Goal: Book appointment/travel/reservation

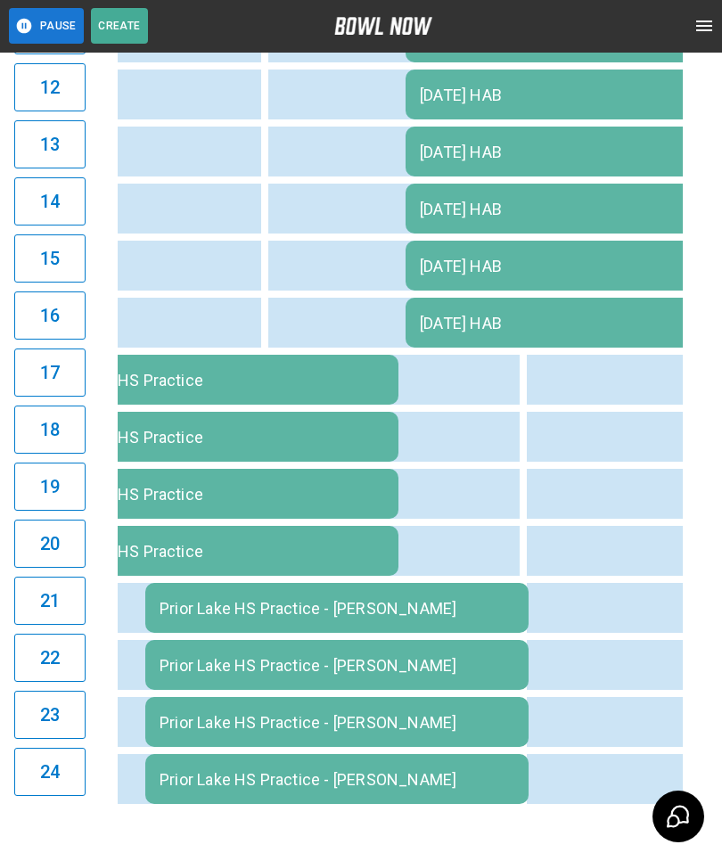
scroll to position [0, 1931]
click at [426, 390] on td "sticky table" at bounding box center [434, 381] width 58 height 50
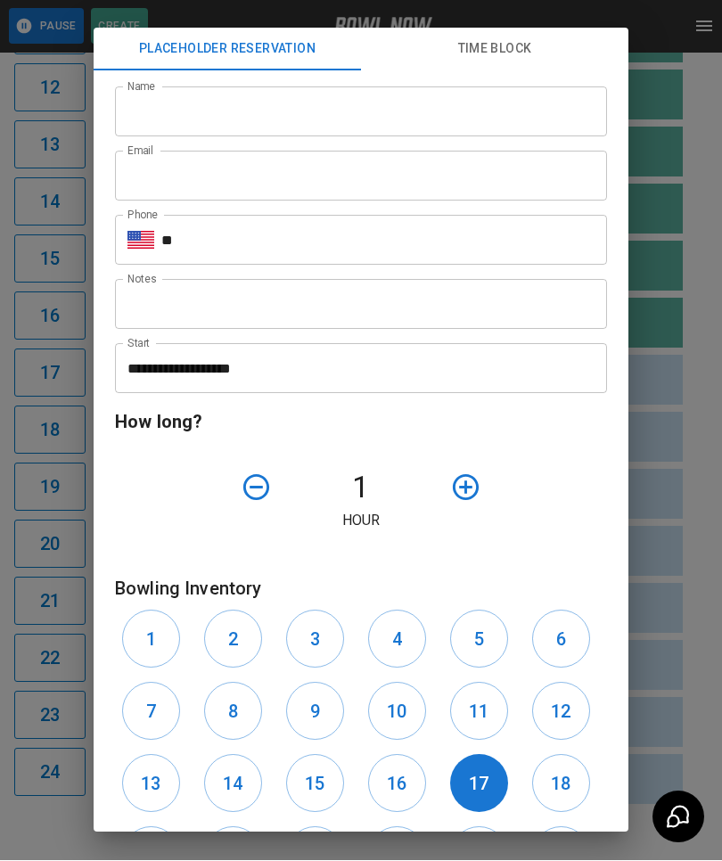
click at [712, 722] on div "**********" at bounding box center [361, 430] width 722 height 861
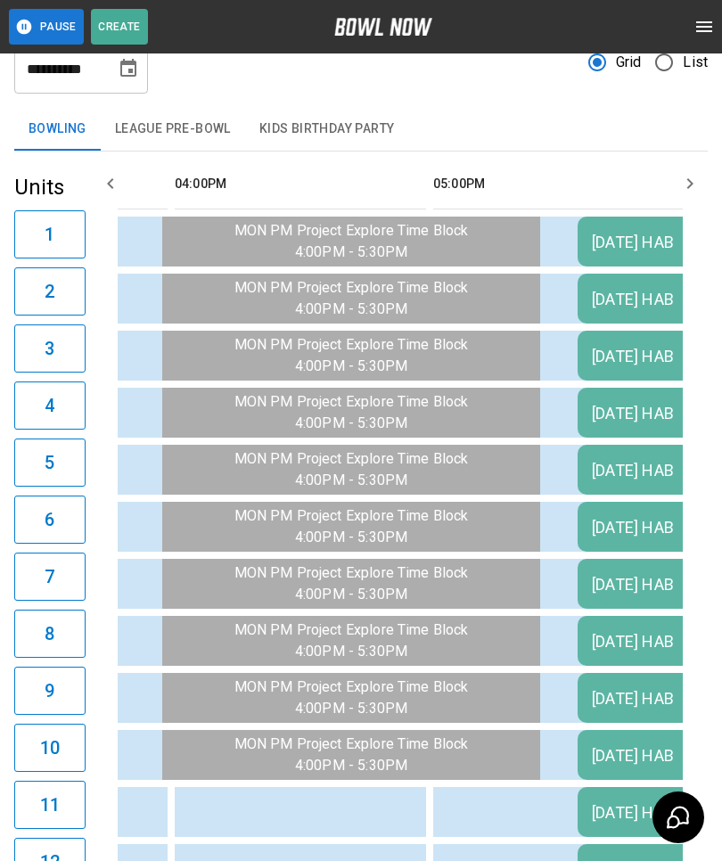
scroll to position [0, 0]
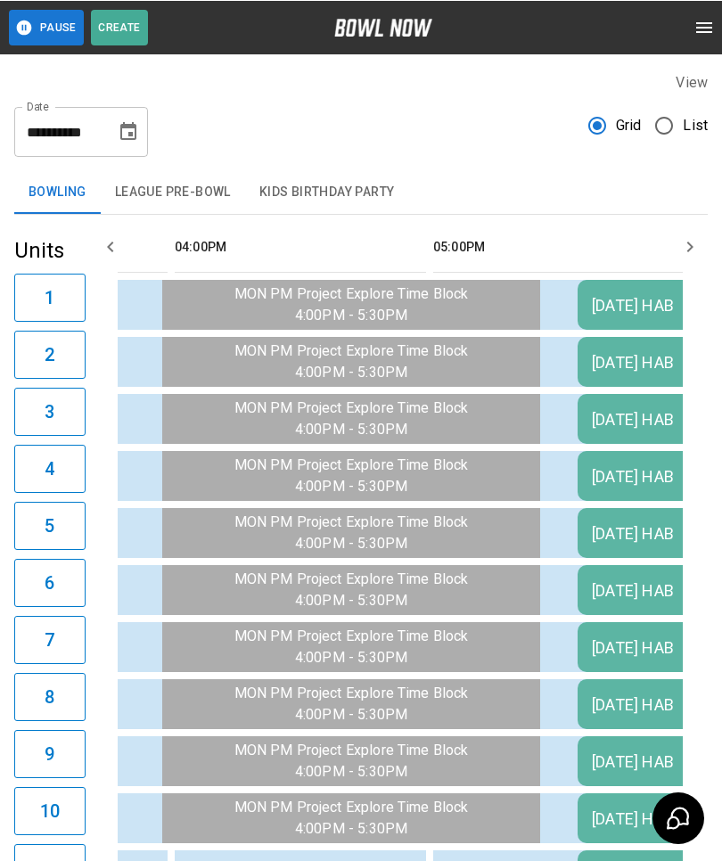
click at [119, 142] on icon "Choose date, selected date is Aug 11, 2025" at bounding box center [128, 130] width 21 height 21
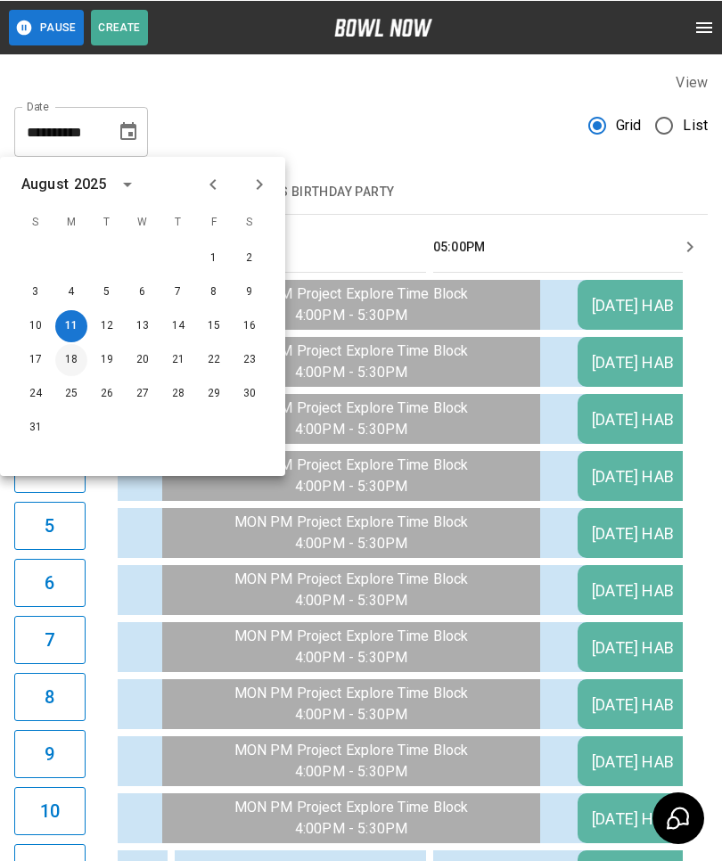
click at [78, 370] on button "18" at bounding box center [71, 359] width 32 height 32
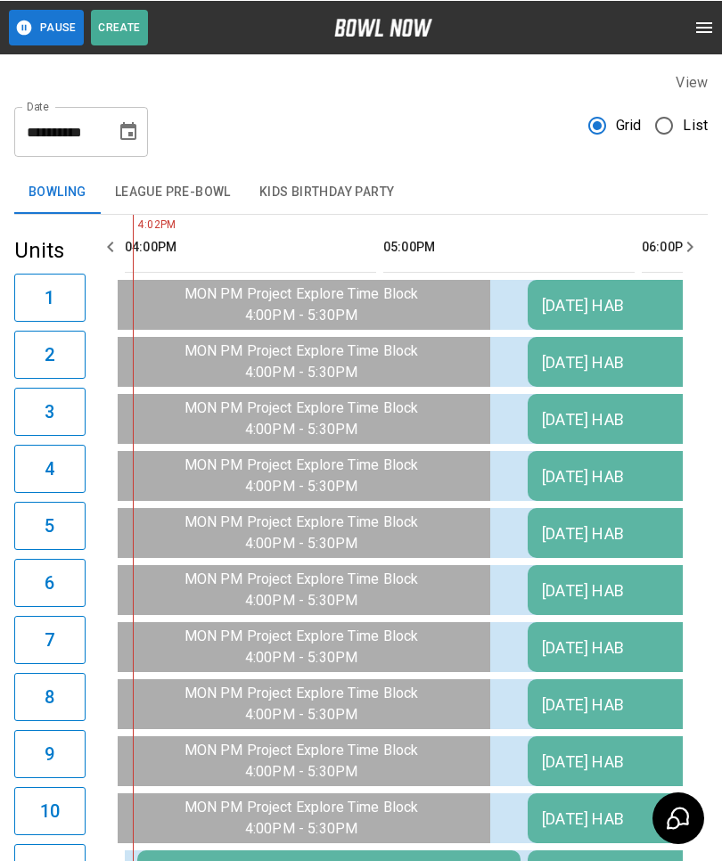
click at [115, 138] on button "Choose date, selected date is Aug 18, 2025" at bounding box center [128, 131] width 36 height 36
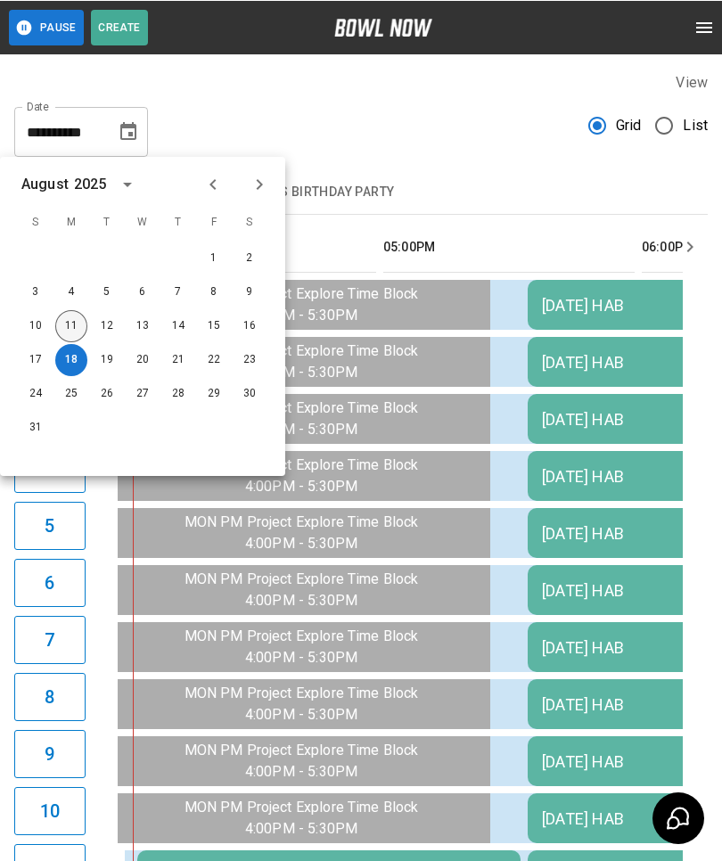
click at [59, 326] on button "11" at bounding box center [71, 325] width 32 height 32
type input "**********"
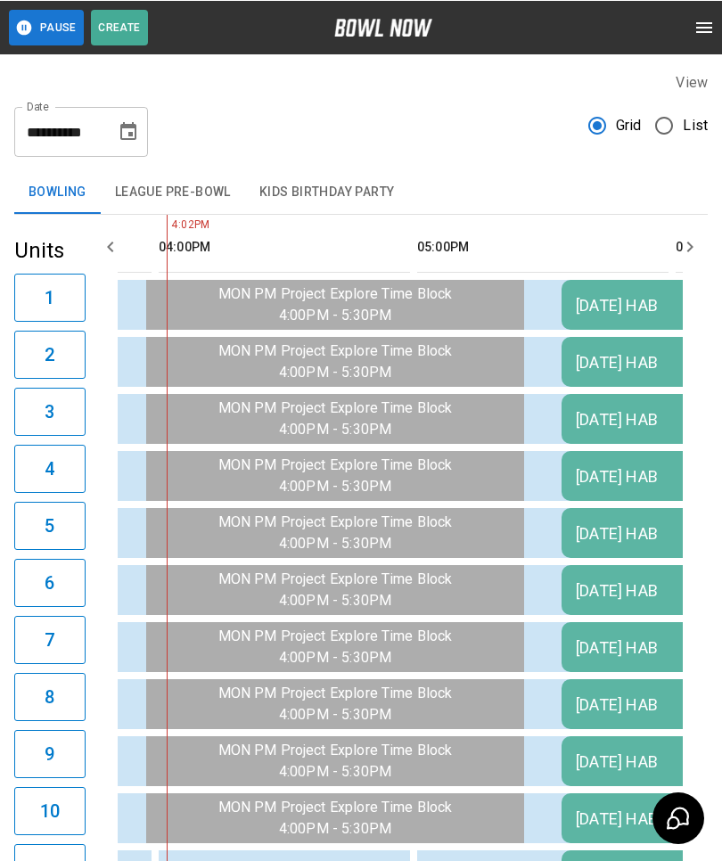
scroll to position [0, 1741]
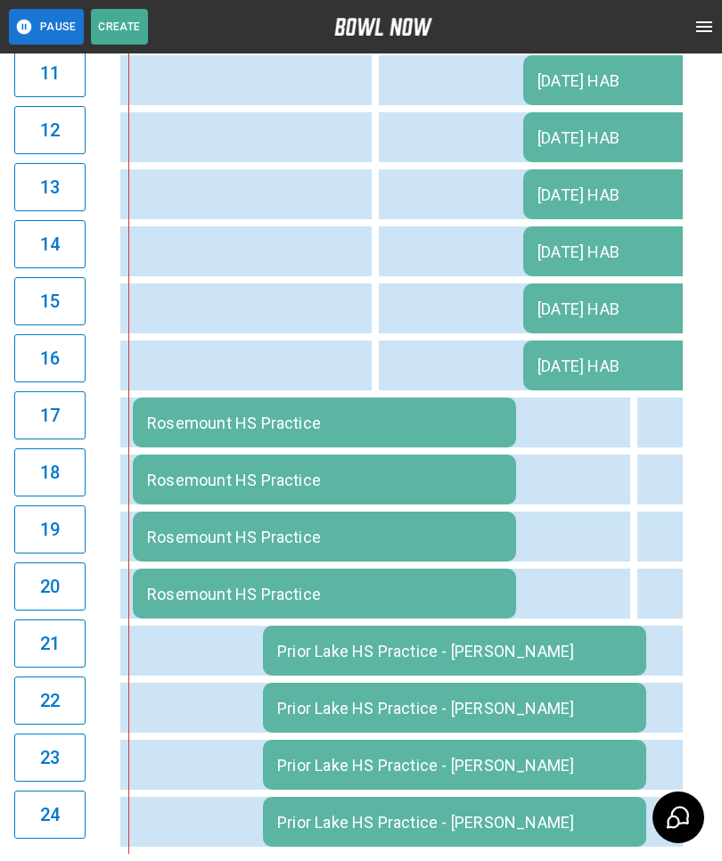
click at [268, 412] on td "Rosemount HS Practice" at bounding box center [324, 422] width 383 height 50
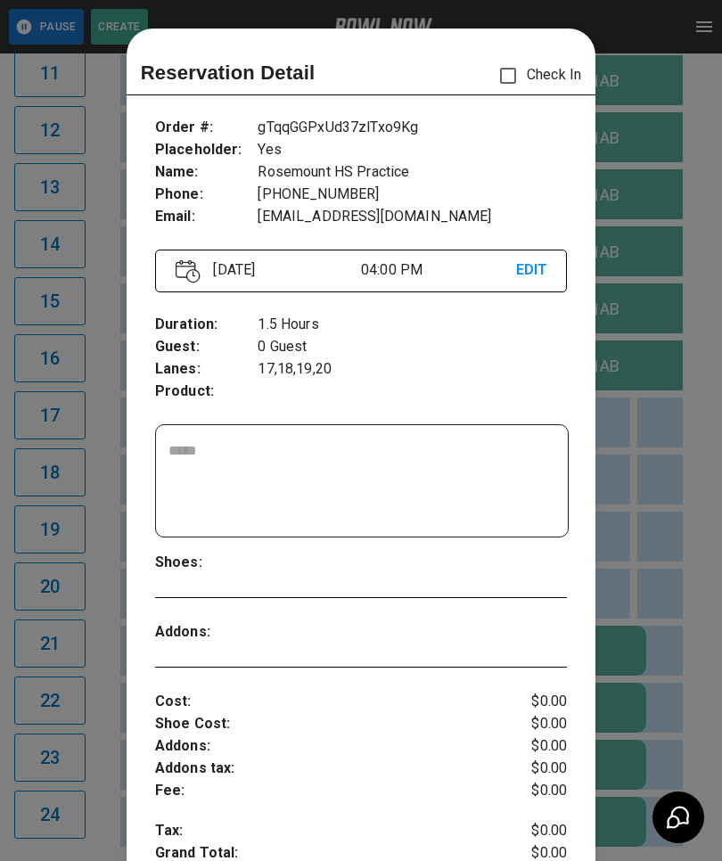
scroll to position [29, 0]
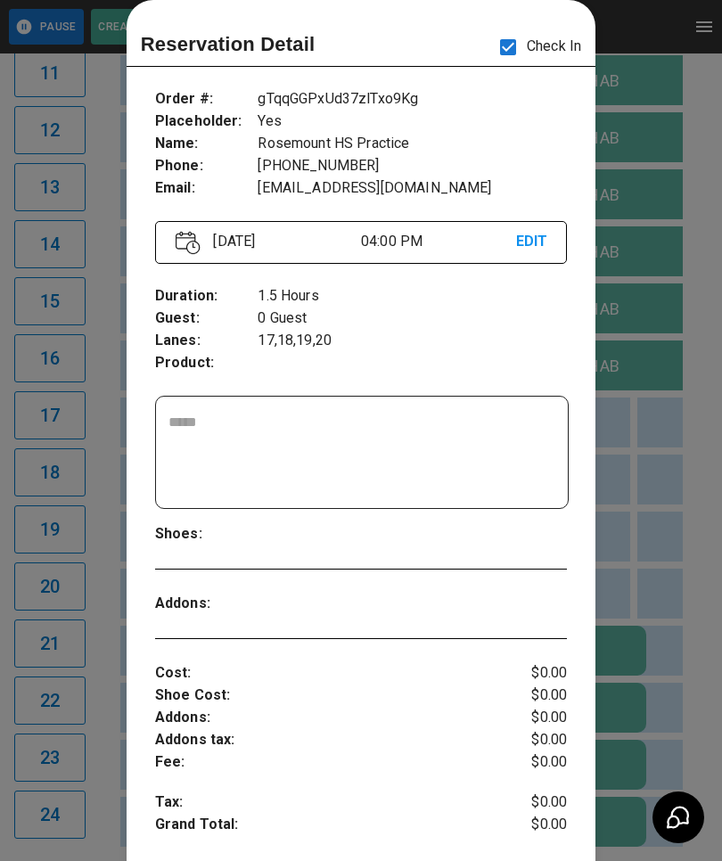
click at [665, 576] on div at bounding box center [361, 430] width 722 height 861
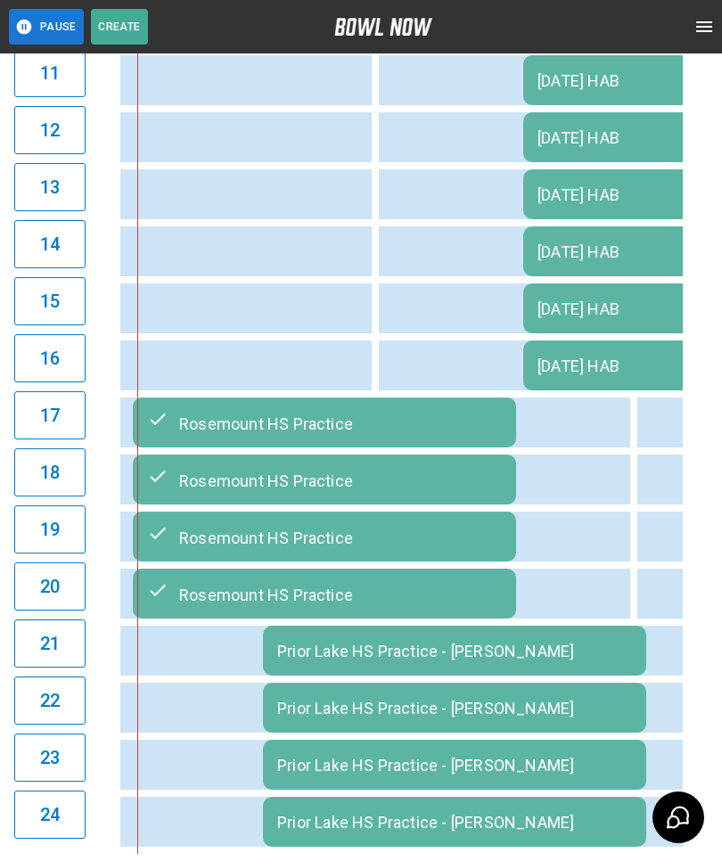
click at [499, 667] on td "Prior Lake HS Practice - [PERSON_NAME]" at bounding box center [454, 650] width 383 height 50
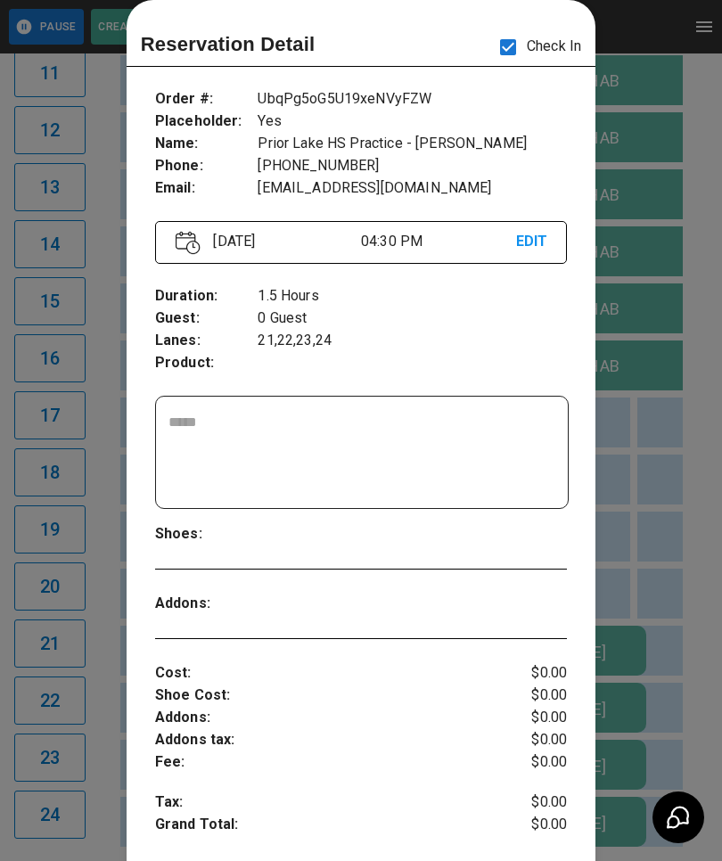
click at [657, 509] on div at bounding box center [361, 430] width 722 height 861
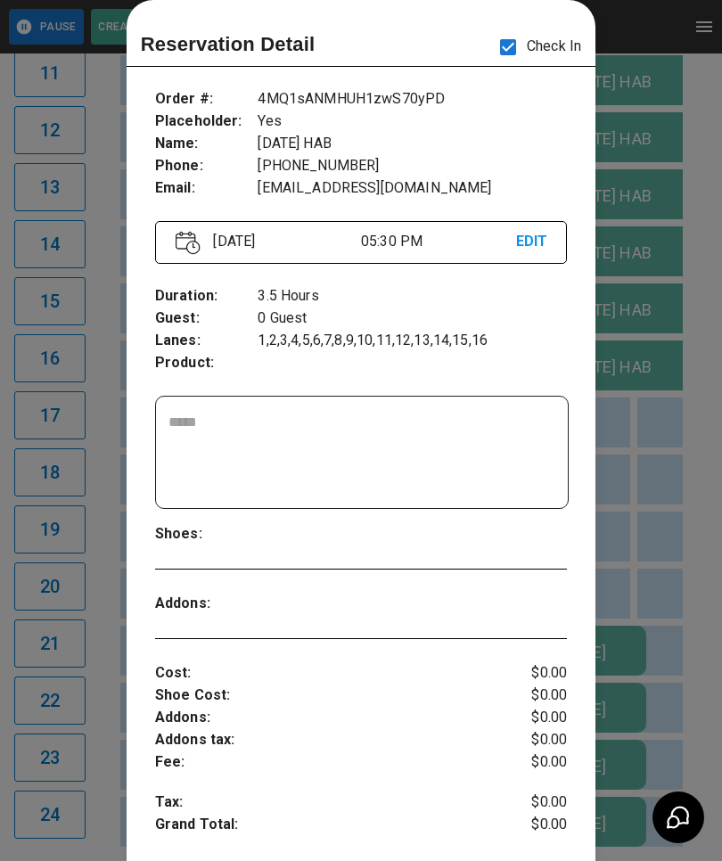
click at [663, 550] on div at bounding box center [361, 430] width 722 height 861
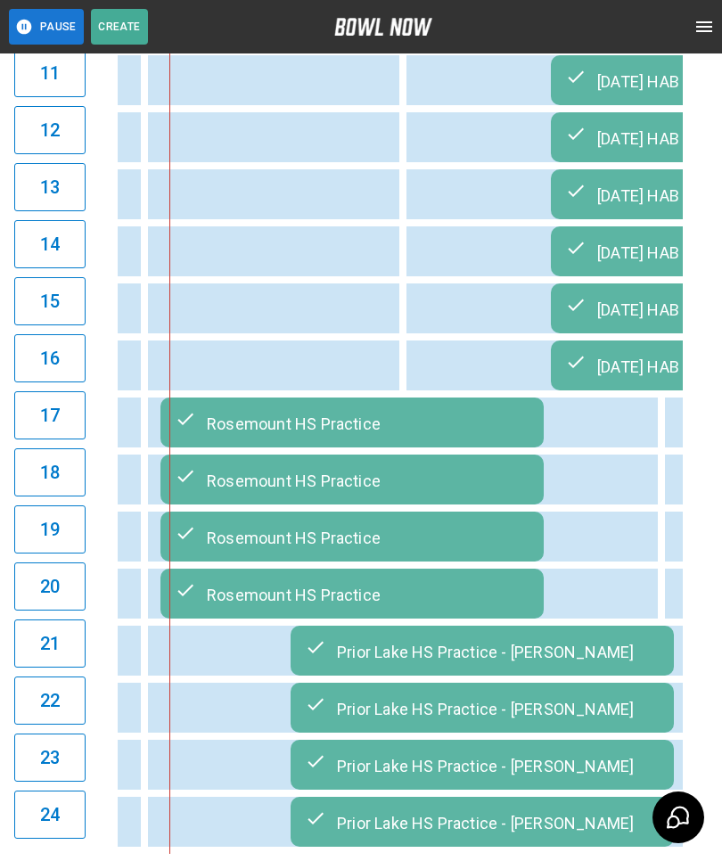
scroll to position [0, 1747]
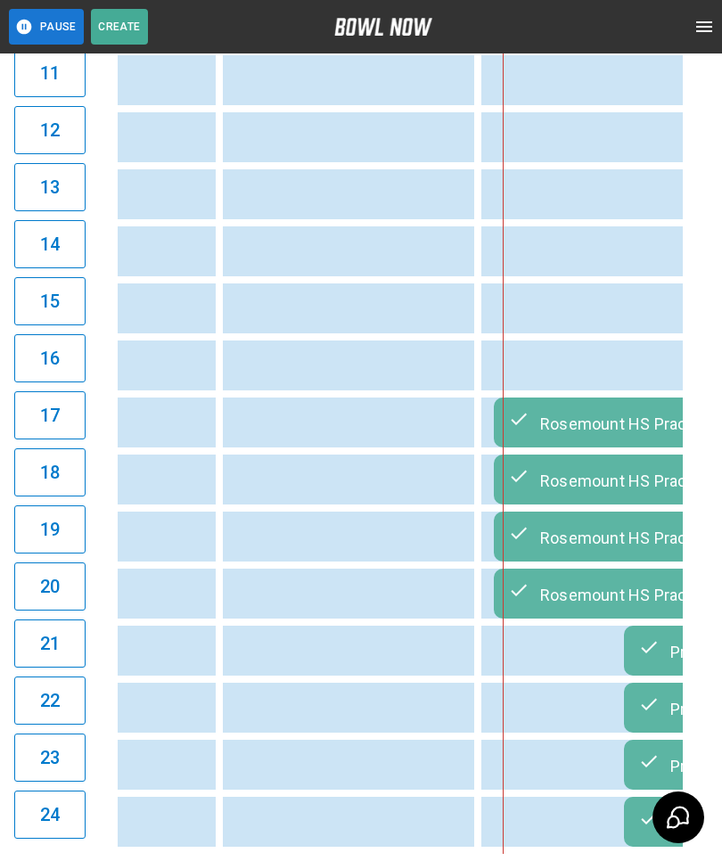
click at [585, 433] on div "Rosemount HS Practice" at bounding box center [685, 422] width 355 height 21
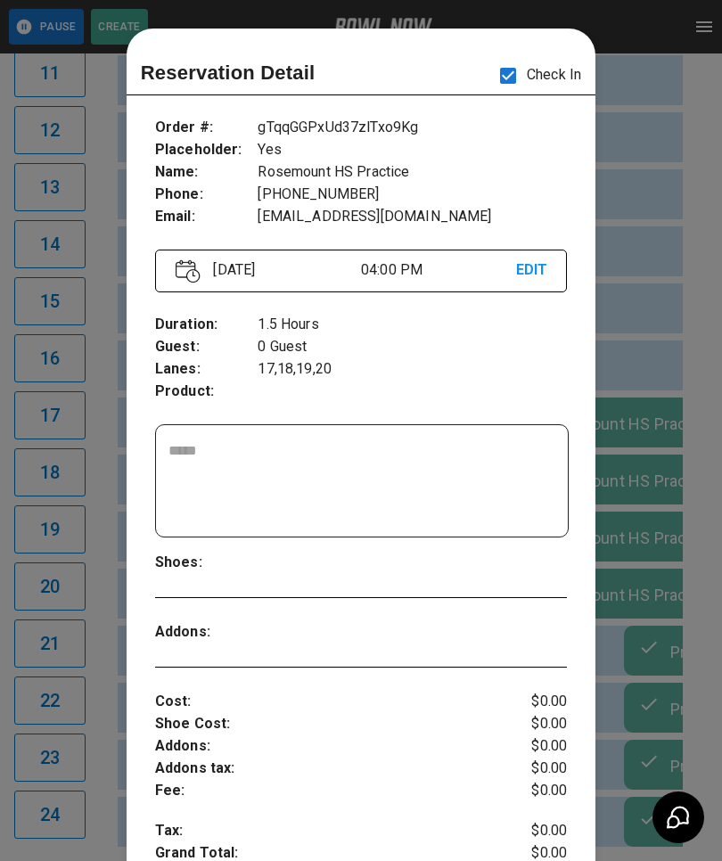
scroll to position [29, 0]
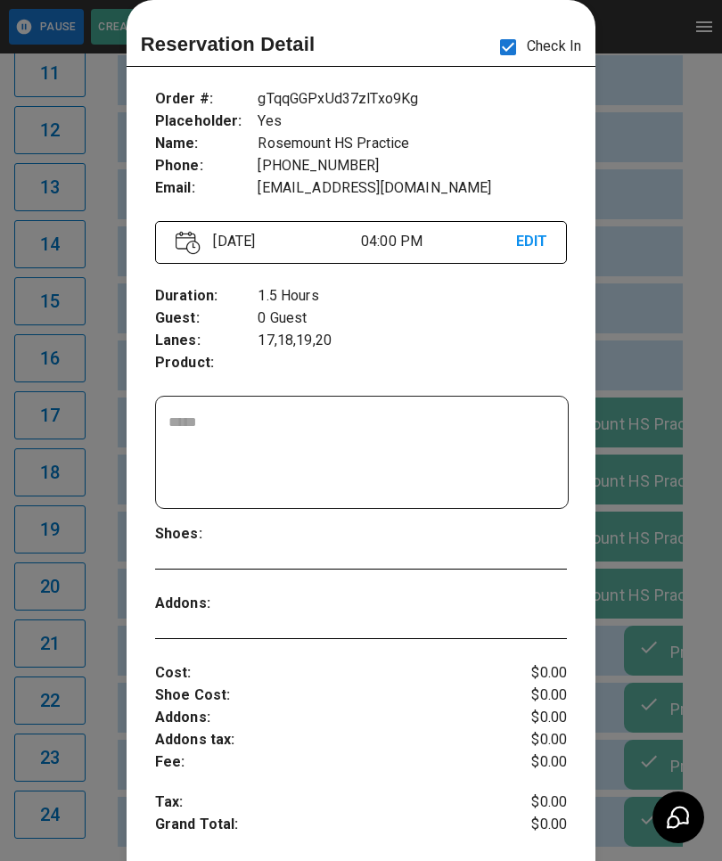
click at [644, 560] on div at bounding box center [361, 430] width 722 height 861
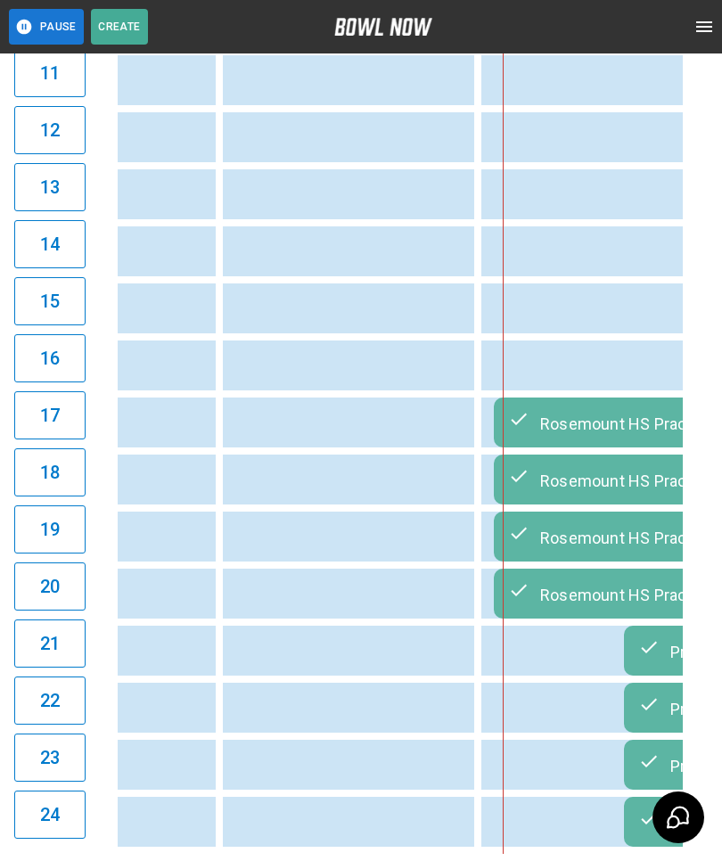
click at [576, 447] on td "Rosemount HS Practice" at bounding box center [685, 422] width 383 height 50
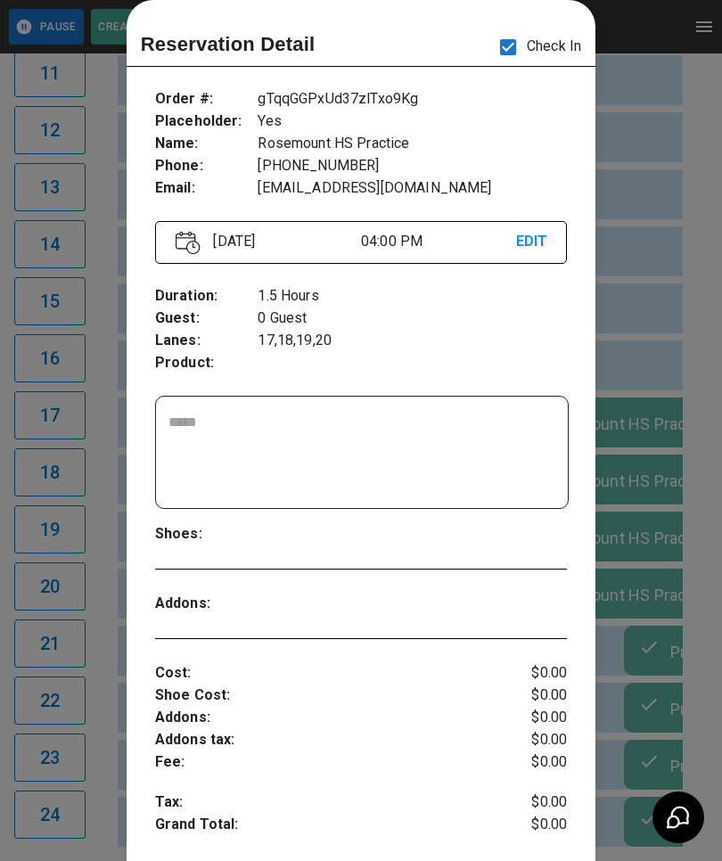
click at [636, 709] on div at bounding box center [361, 430] width 722 height 861
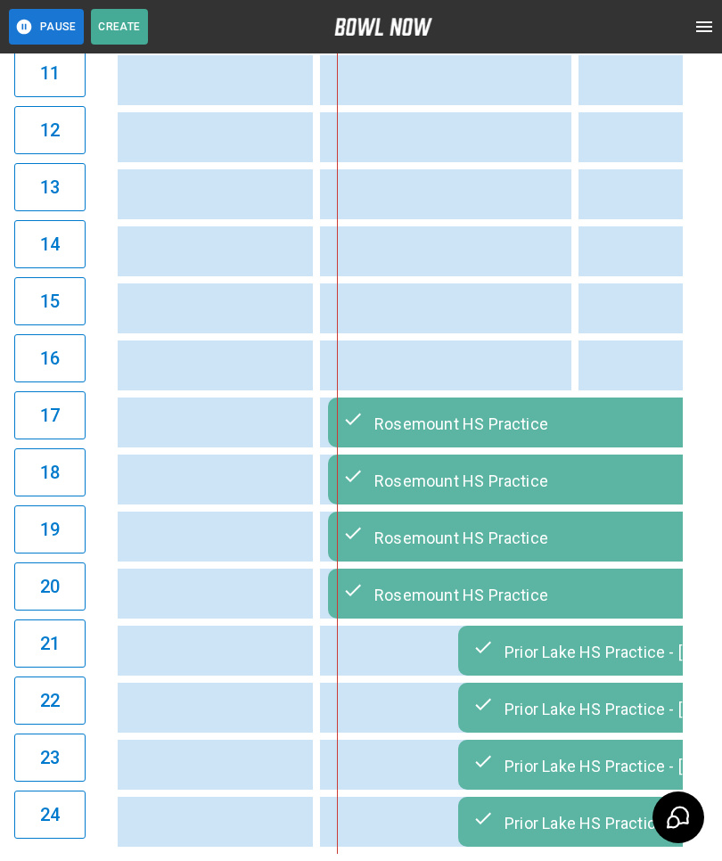
scroll to position [0, 1667]
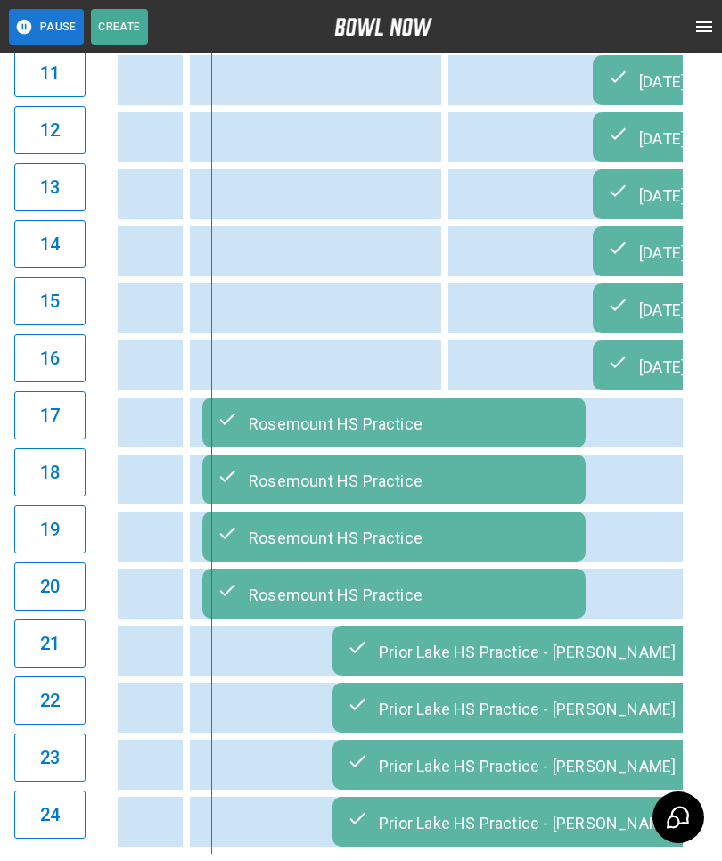
click at [500, 661] on div "Prior Lake HS Practice - [PERSON_NAME]" at bounding box center [524, 650] width 355 height 21
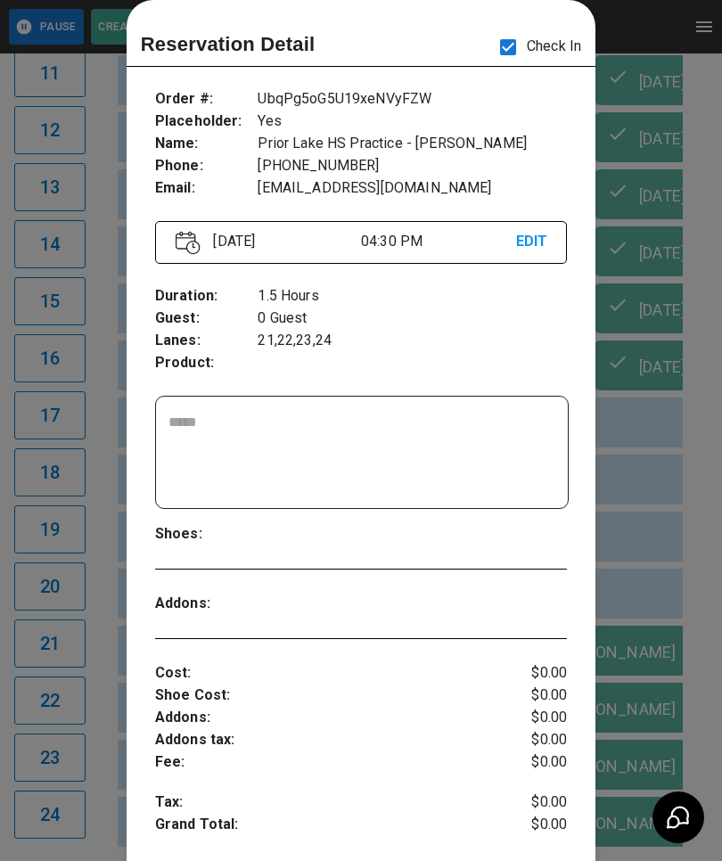
click at [666, 734] on div at bounding box center [361, 430] width 722 height 861
